Goal: Go to known website: Access a specific website the user already knows

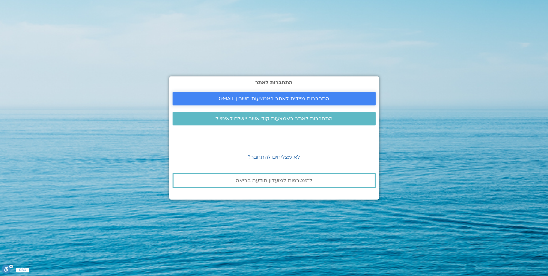
click at [261, 101] on span "התחברות מיידית לאתר באמצעות חשבון GMAIL" at bounding box center [274, 99] width 111 height 6
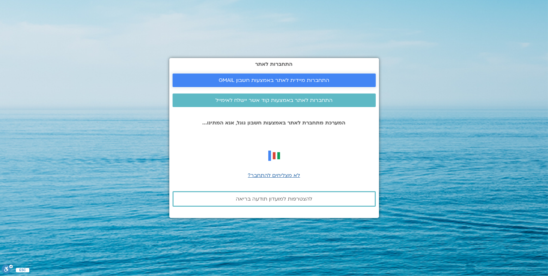
click at [272, 81] on span "התחברות מיידית לאתר באמצעות חשבון GMAIL" at bounding box center [274, 80] width 111 height 6
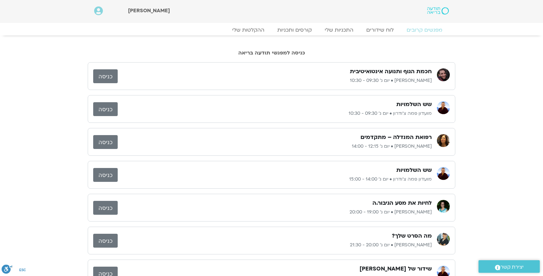
click at [99, 76] on link "כניסה" at bounding box center [105, 76] width 25 height 14
